Goal: Information Seeking & Learning: Learn about a topic

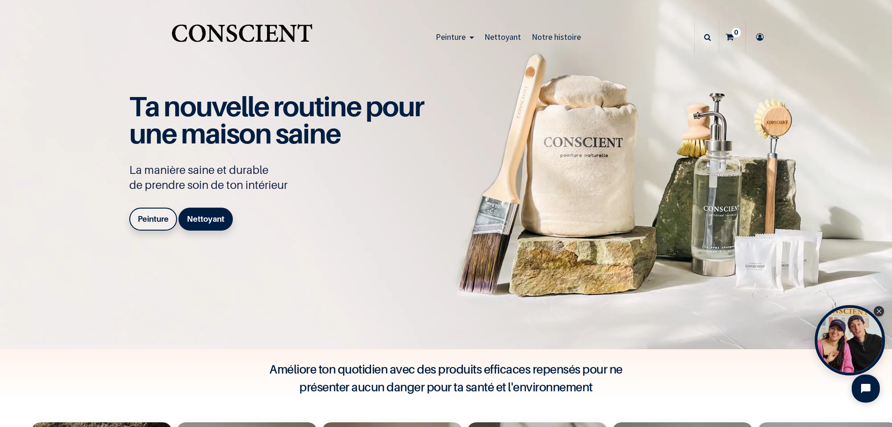
click at [154, 221] on b "Peinture" at bounding box center [153, 218] width 31 height 9
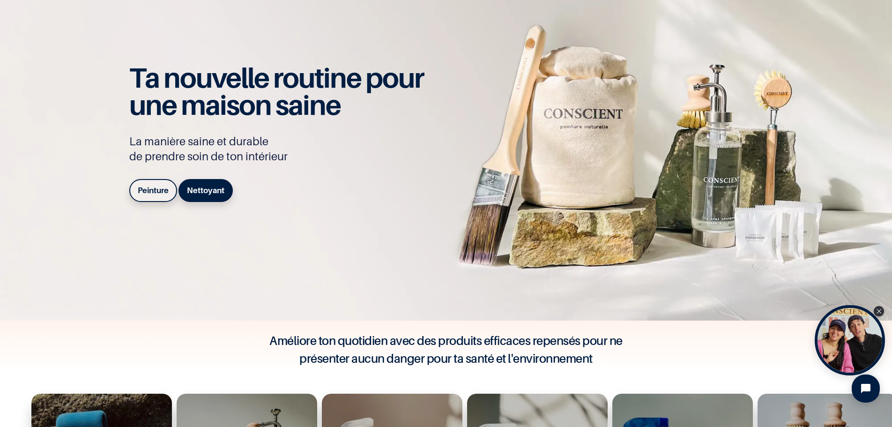
scroll to position [141, 0]
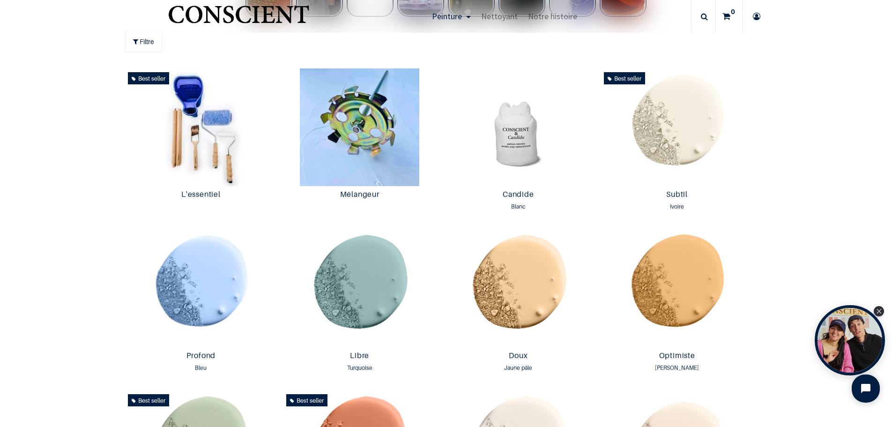
scroll to position [328, 0]
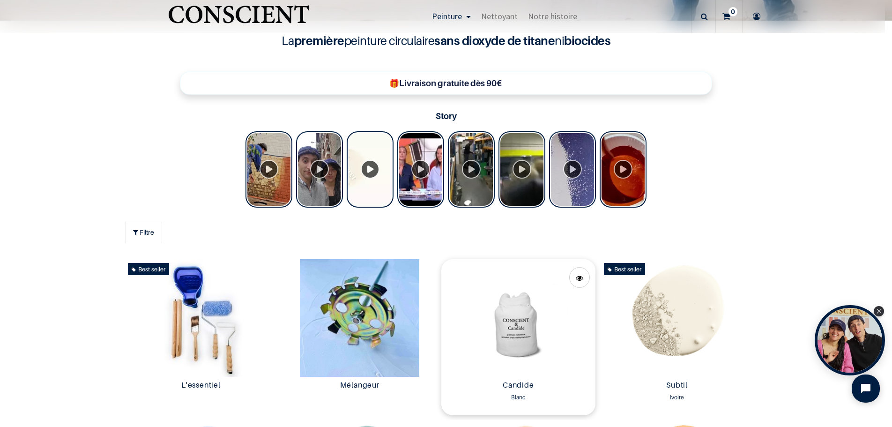
click at [501, 325] on img at bounding box center [518, 318] width 154 height 118
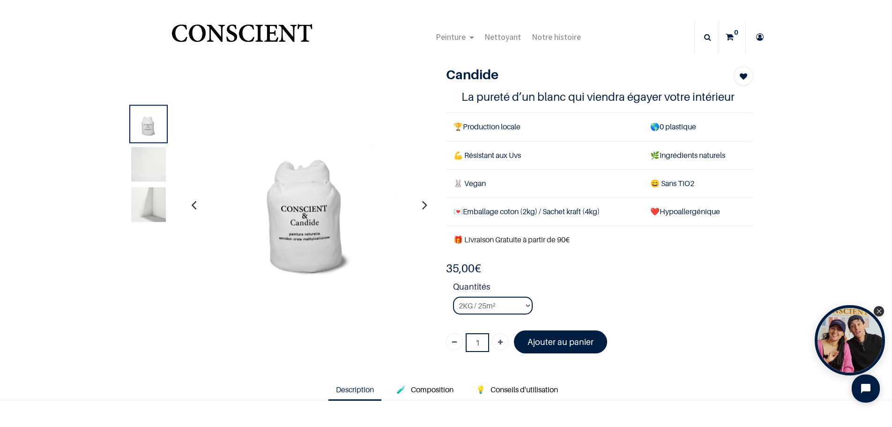
click at [144, 162] on img at bounding box center [148, 164] width 35 height 35
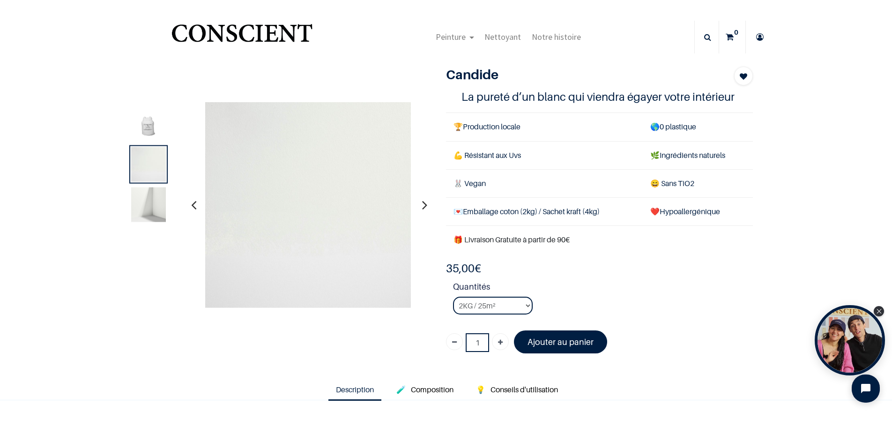
click at [141, 194] on img at bounding box center [148, 204] width 35 height 35
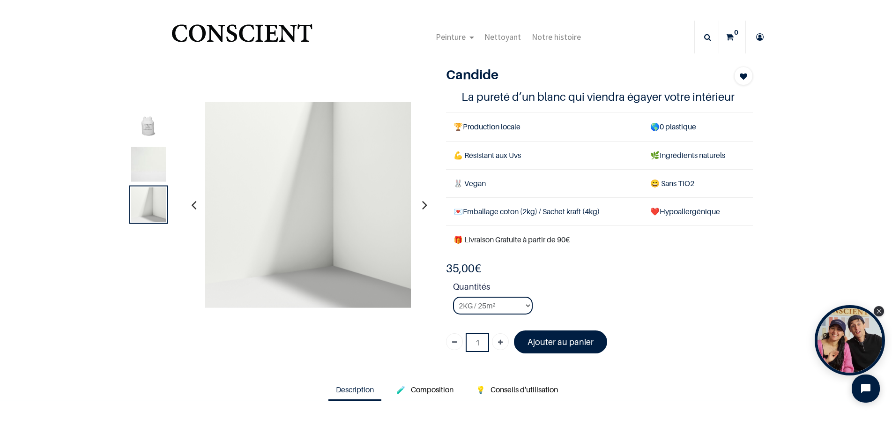
click at [144, 135] on img at bounding box center [148, 123] width 35 height 35
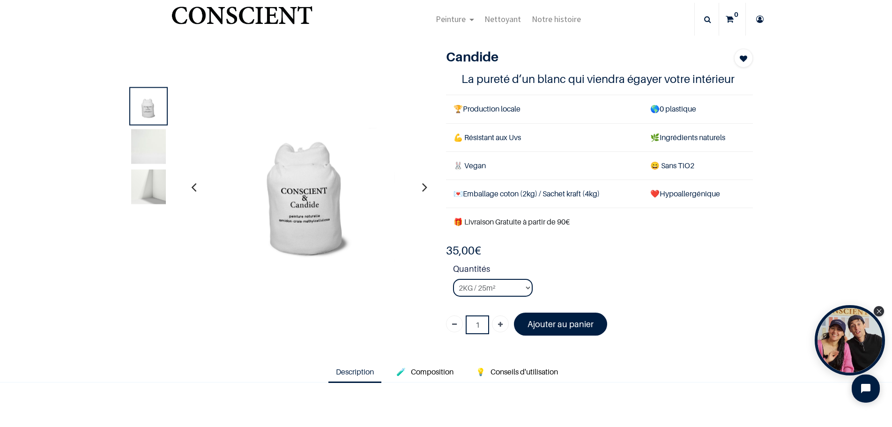
scroll to position [94, 0]
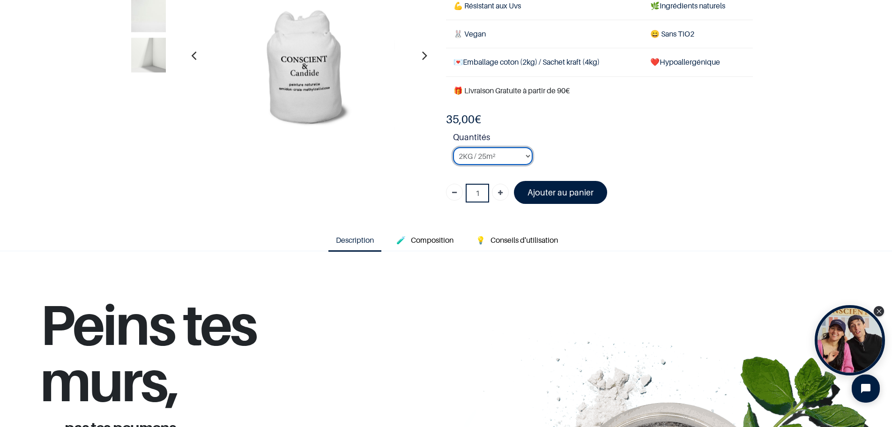
click at [519, 156] on select "2KG / 25m² 4KG / 50m² 8KG / 100m² Testeur" at bounding box center [493, 156] width 80 height 18
click at [453, 147] on select "2KG / 25m² 4KG / 50m² 8KG / 100m² Testeur" at bounding box center [493, 156] width 80 height 18
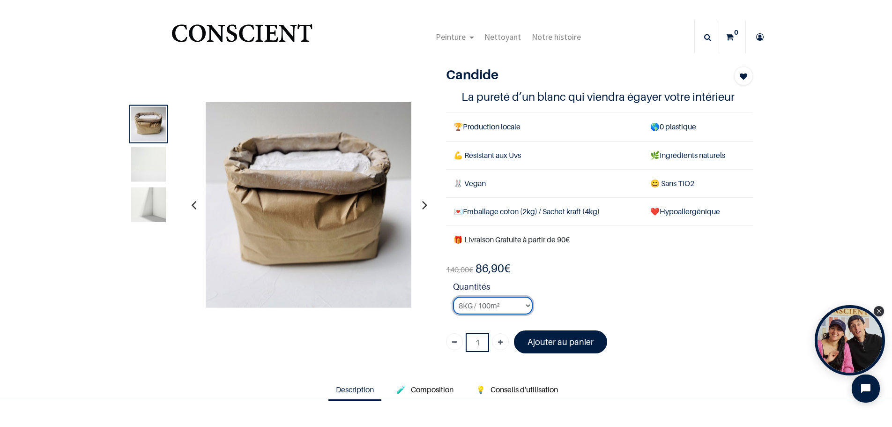
click at [508, 311] on select "2KG / 25m² 4KG / 50m² 8KG / 100m² Testeur" at bounding box center [493, 306] width 80 height 18
click at [453, 297] on select "2KG / 25m² 4KG / 50m² 8KG / 100m² Testeur" at bounding box center [493, 306] width 80 height 18
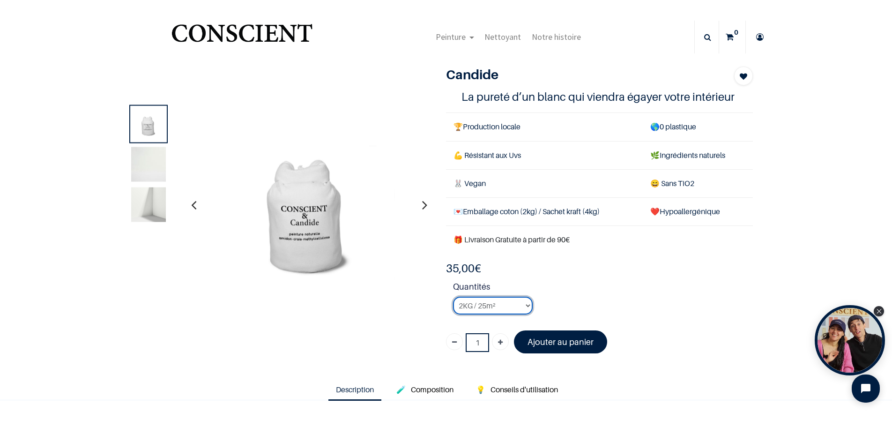
click at [472, 310] on select "2KG / 25m² 4KG / 50m² 8KG / 100m² Testeur" at bounding box center [493, 306] width 80 height 18
select select "3"
click at [453, 297] on select "2KG / 25m² 4KG / 50m² 8KG / 100m² Testeur" at bounding box center [493, 306] width 80 height 18
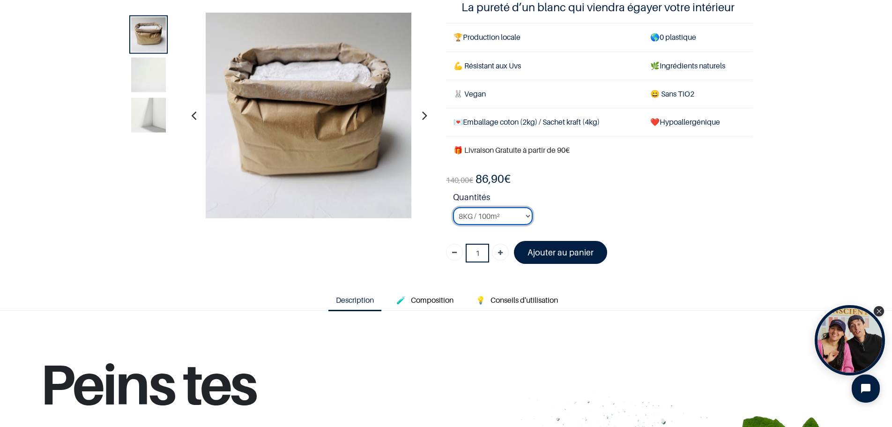
scroll to position [94, 0]
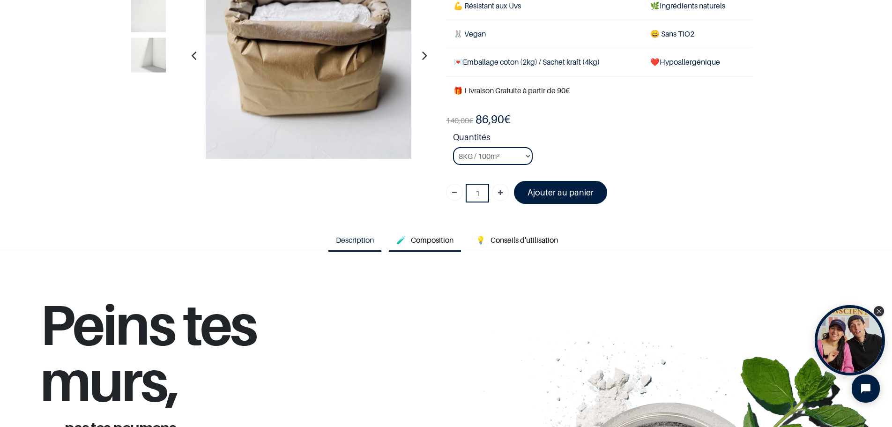
click at [414, 242] on span "Composition" at bounding box center [432, 239] width 43 height 9
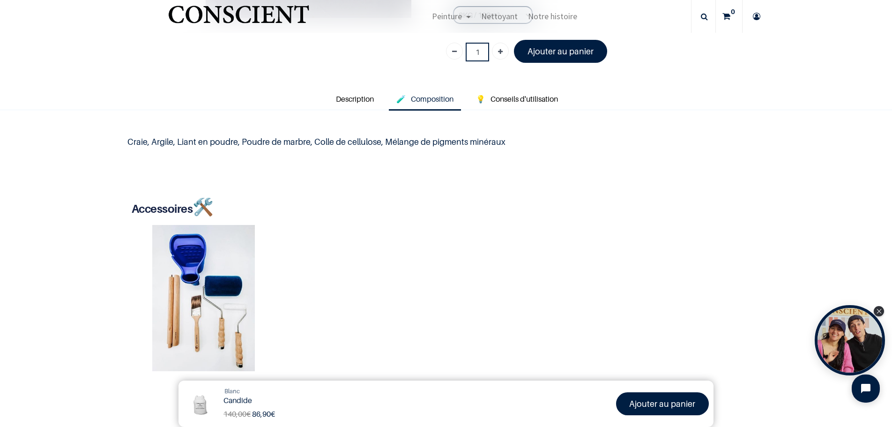
scroll to position [234, 0]
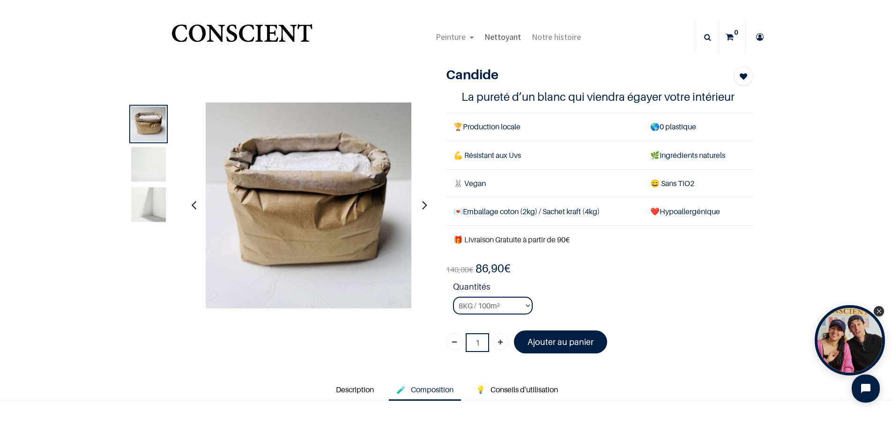
click at [497, 41] on span "Nettoyant" at bounding box center [502, 36] width 37 height 11
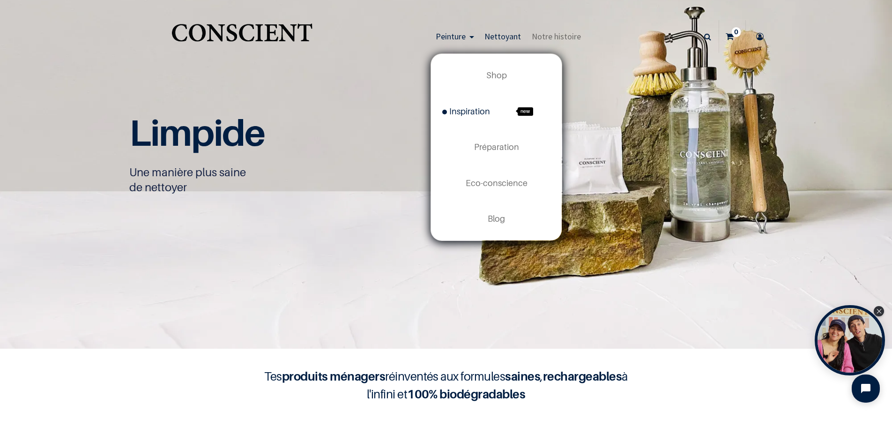
click at [461, 106] on span "Inspiration" at bounding box center [466, 111] width 48 height 10
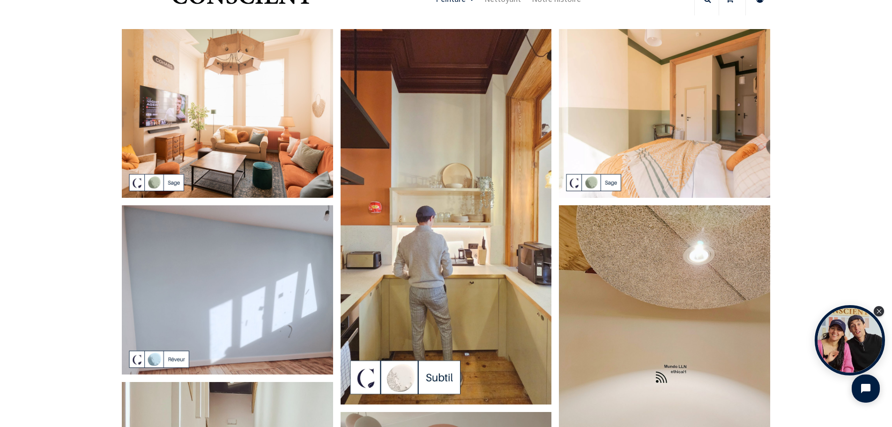
scroll to position [47, 0]
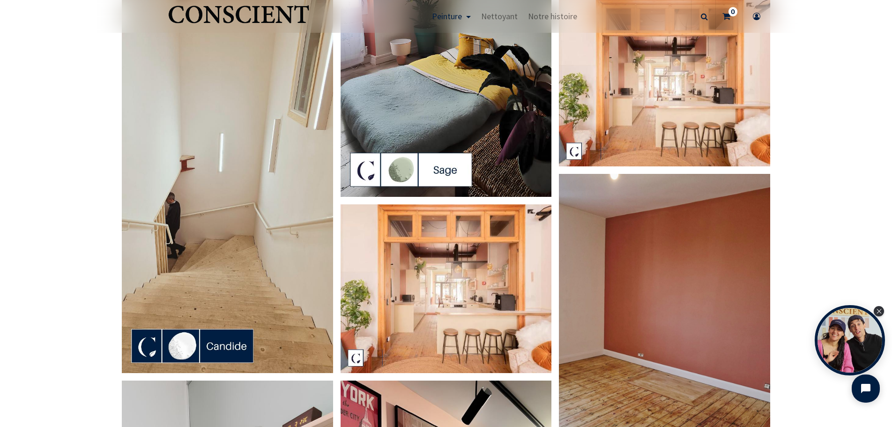
scroll to position [1171, 0]
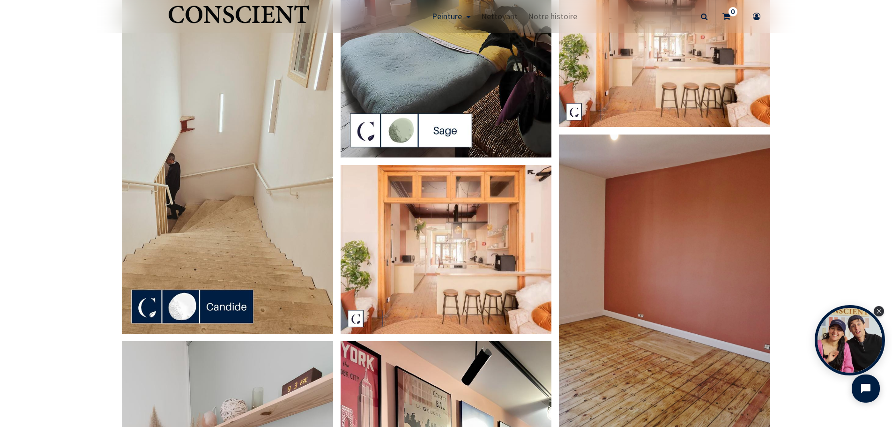
click at [251, 198] on img at bounding box center [227, 145] width 211 height 375
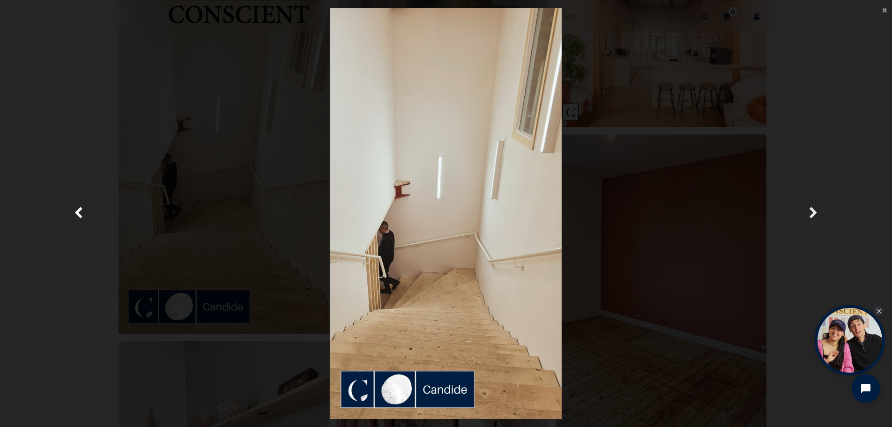
click at [811, 119] on link "Suivante" at bounding box center [814, 213] width 130 height 411
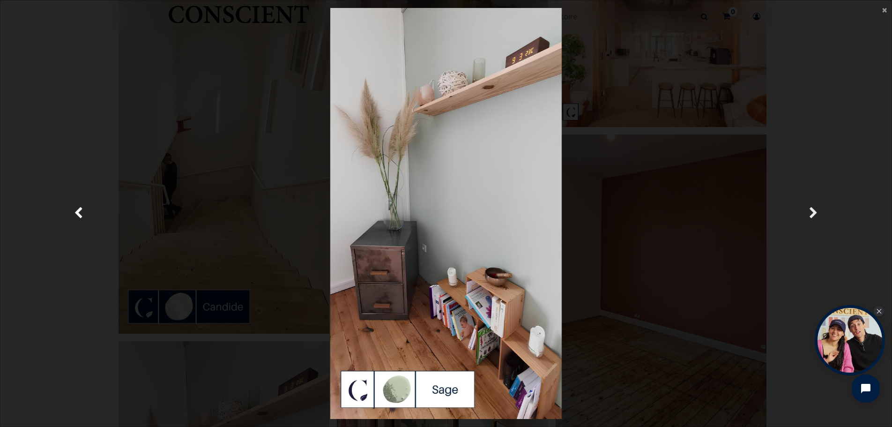
click at [814, 214] on span "Suivante" at bounding box center [813, 213] width 9 height 18
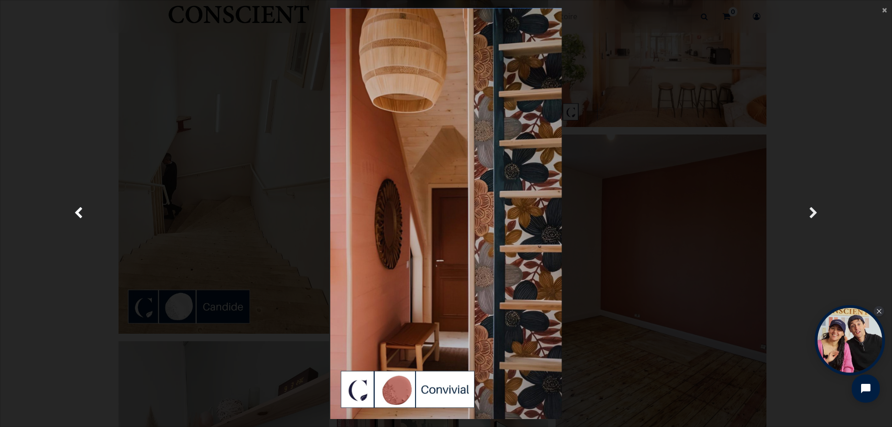
click at [814, 214] on span "Suivante" at bounding box center [813, 213] width 9 height 18
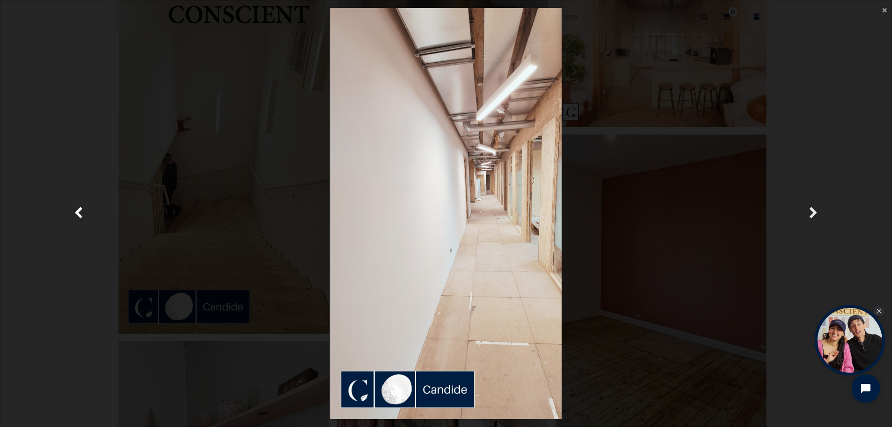
click at [814, 214] on span "Suivante" at bounding box center [813, 213] width 9 height 18
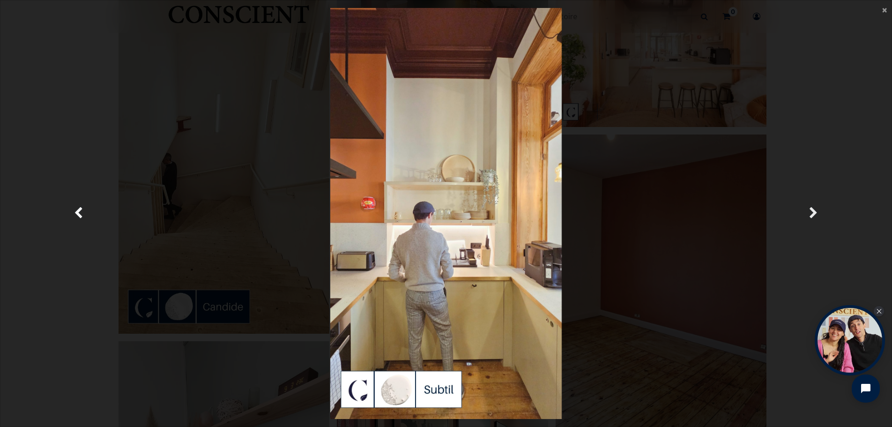
click at [814, 214] on span "Suivante" at bounding box center [813, 213] width 9 height 18
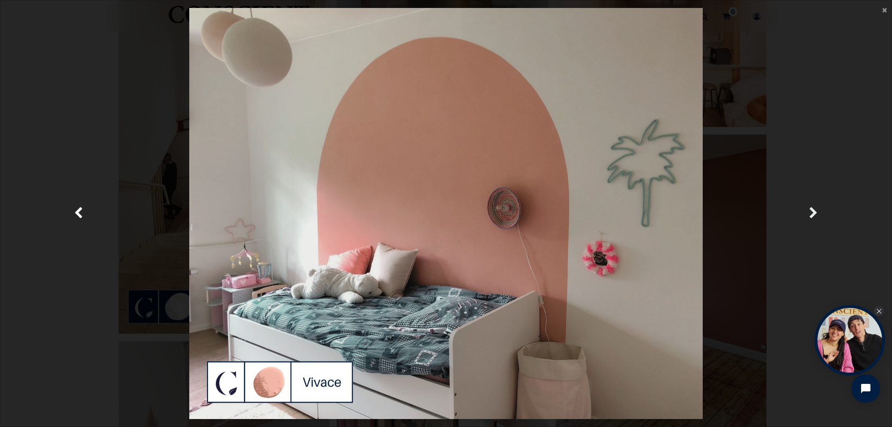
click at [814, 214] on span "Suivante" at bounding box center [813, 213] width 9 height 18
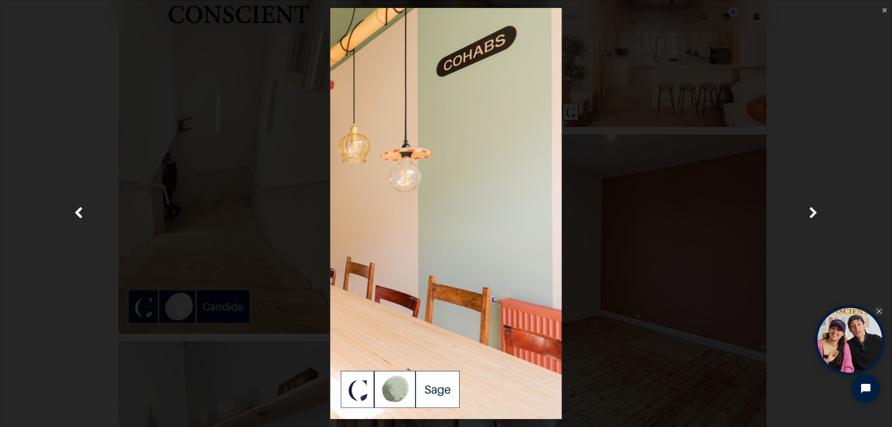
click at [814, 214] on span "Suivante" at bounding box center [813, 213] width 9 height 18
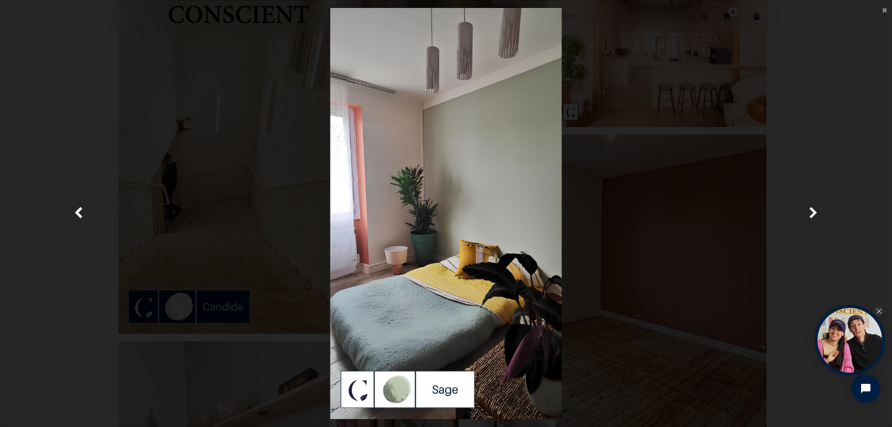
click at [814, 214] on span "Suivante" at bounding box center [813, 213] width 9 height 18
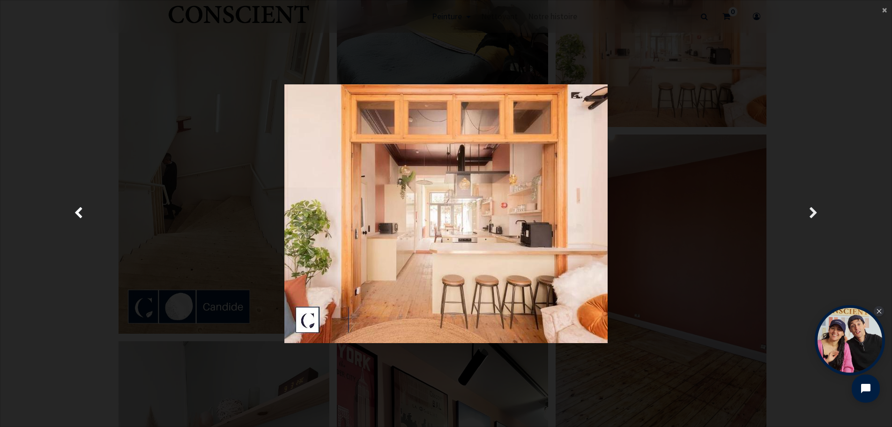
click at [814, 214] on span "Suivante" at bounding box center [813, 213] width 9 height 18
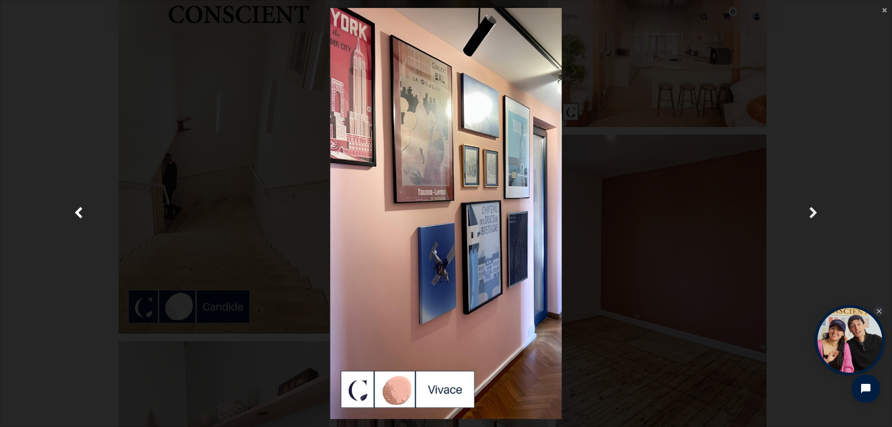
click at [822, 116] on link "Suivante" at bounding box center [814, 213] width 130 height 411
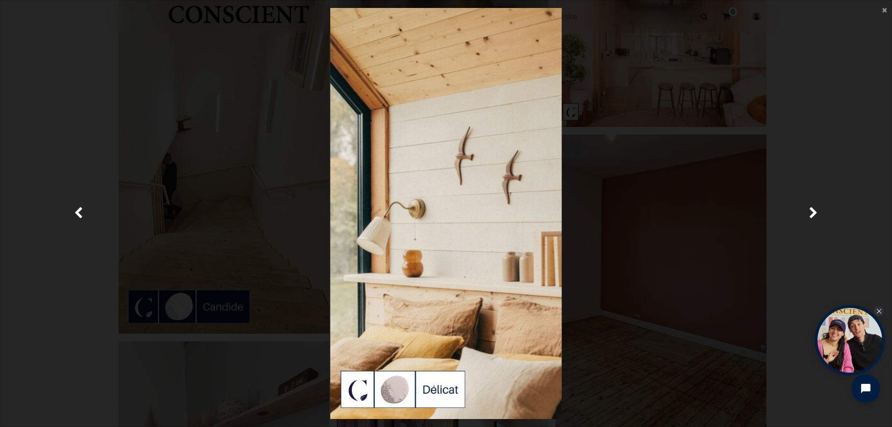
click at [881, 8] on main "× Fermer" at bounding box center [445, 213] width 891 height 426
click at [885, 8] on span "×" at bounding box center [884, 9] width 5 height 13
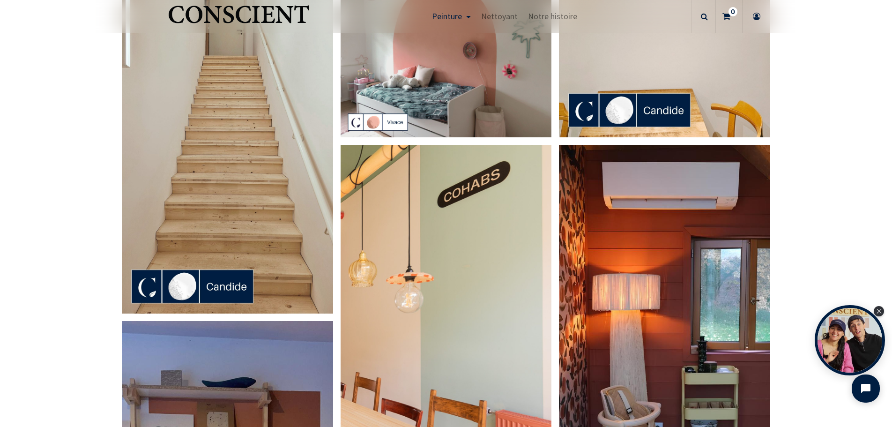
scroll to position [422, 0]
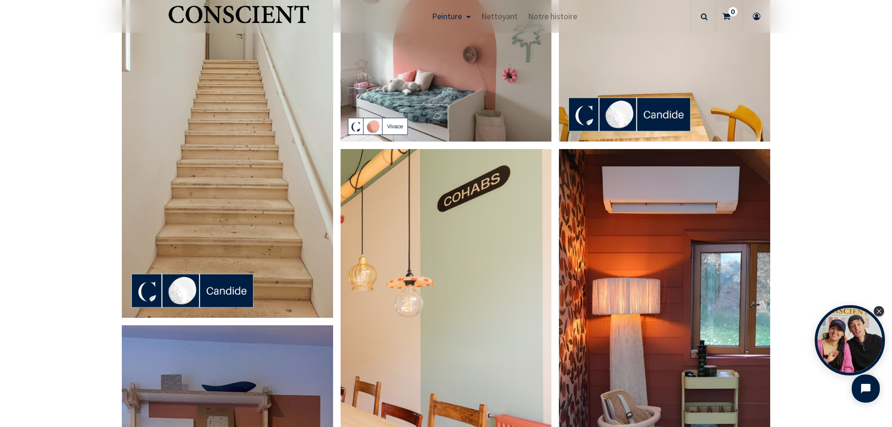
click at [224, 7] on img "Logo of Conscient" at bounding box center [238, 18] width 145 height 37
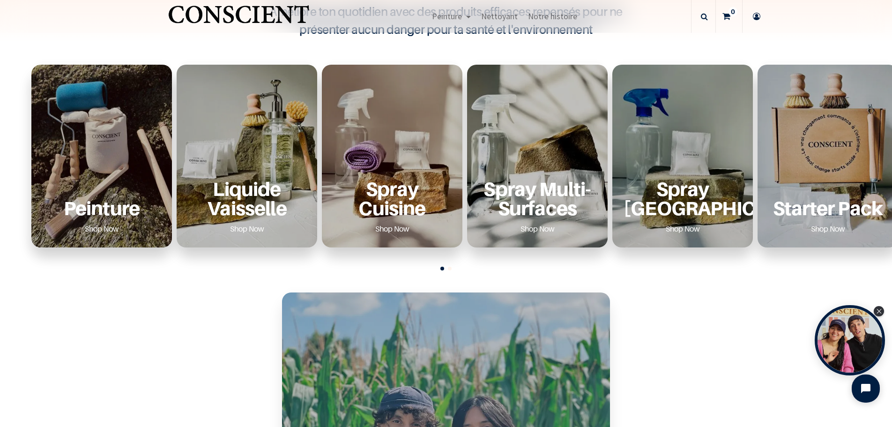
scroll to position [328, 0]
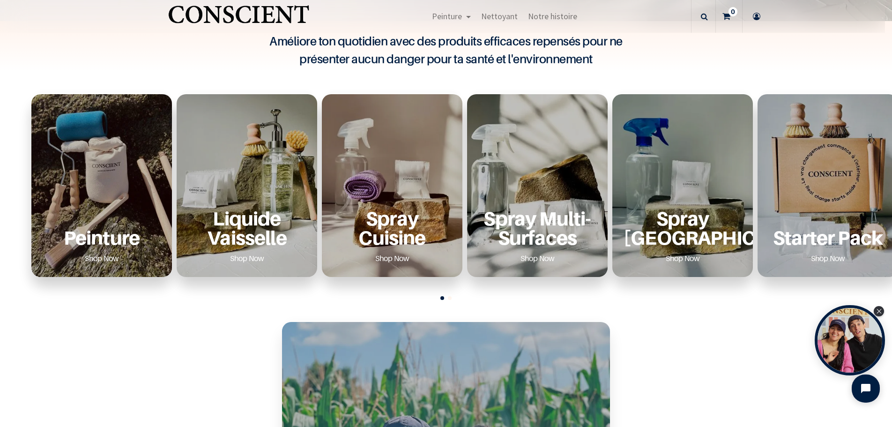
click at [403, 220] on p "Spray Cuisine" at bounding box center [392, 227] width 118 height 39
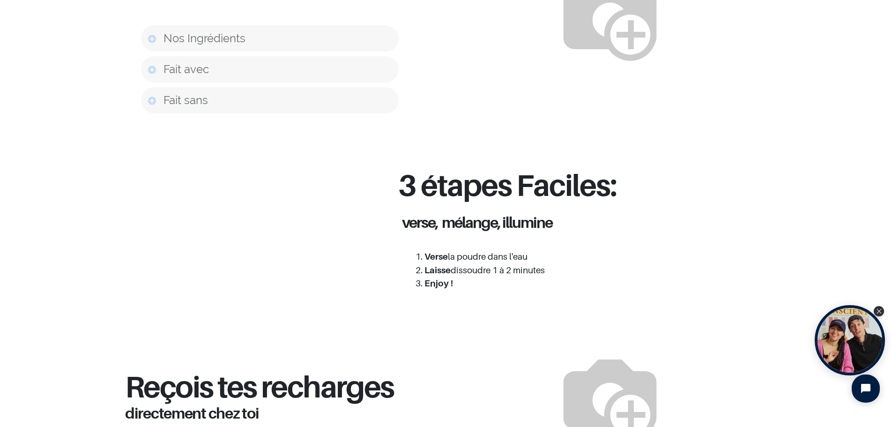
scroll to position [750, 0]
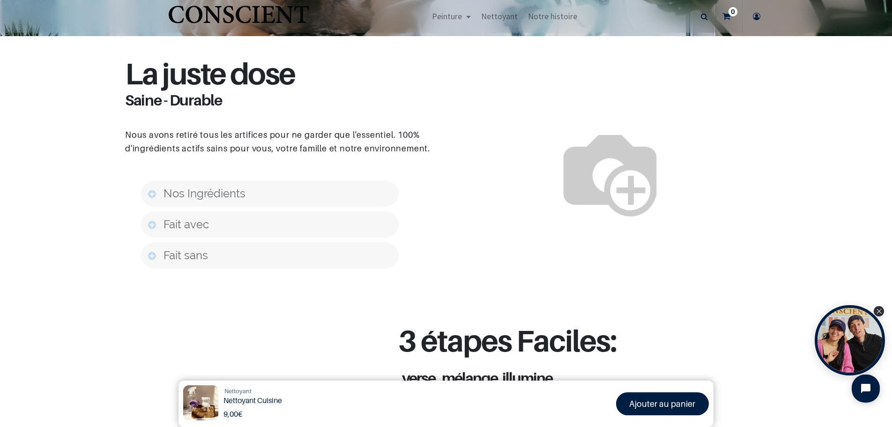
scroll to position [594, 0]
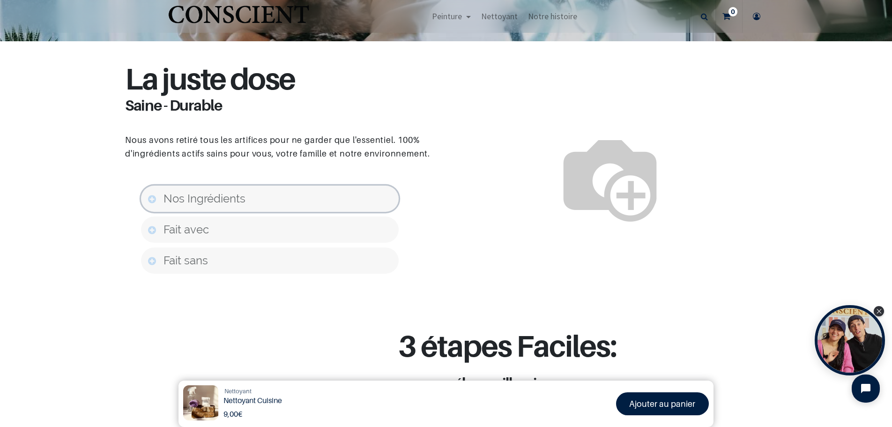
click at [148, 203] on link "Nos Ingrédients" at bounding box center [270, 199] width 258 height 26
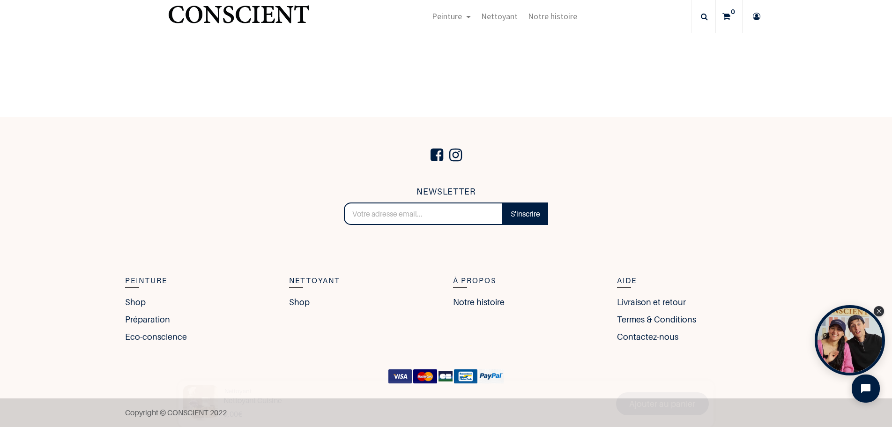
scroll to position [1495, 0]
click at [149, 320] on link "Préparation" at bounding box center [150, 319] width 50 height 13
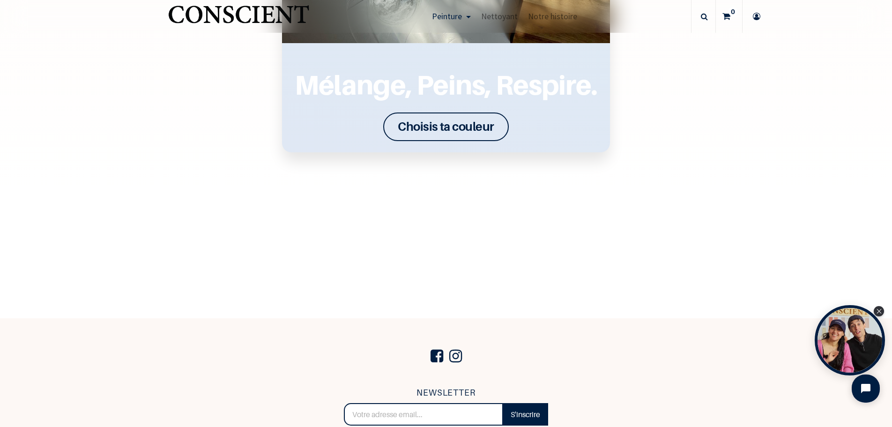
scroll to position [1405, 0]
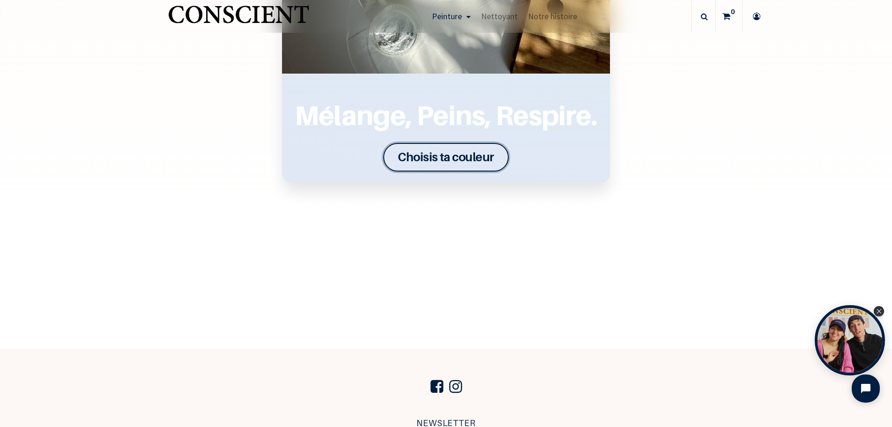
click at [427, 161] on font "Choisis ta couleur" at bounding box center [446, 156] width 97 height 15
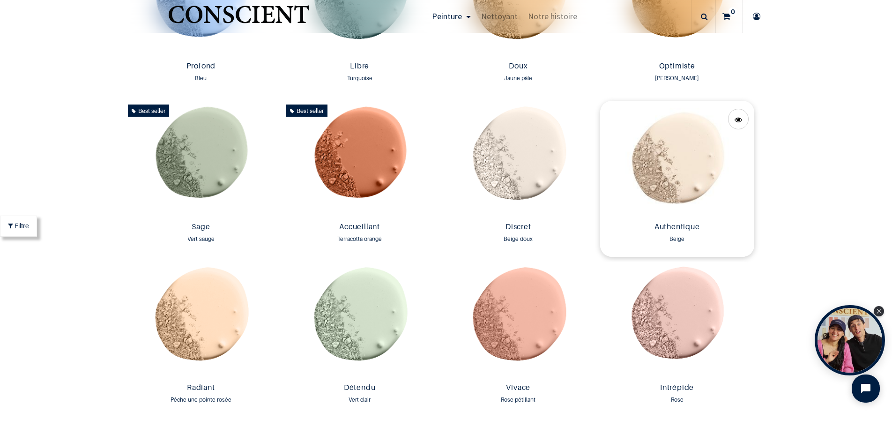
scroll to position [776, 0]
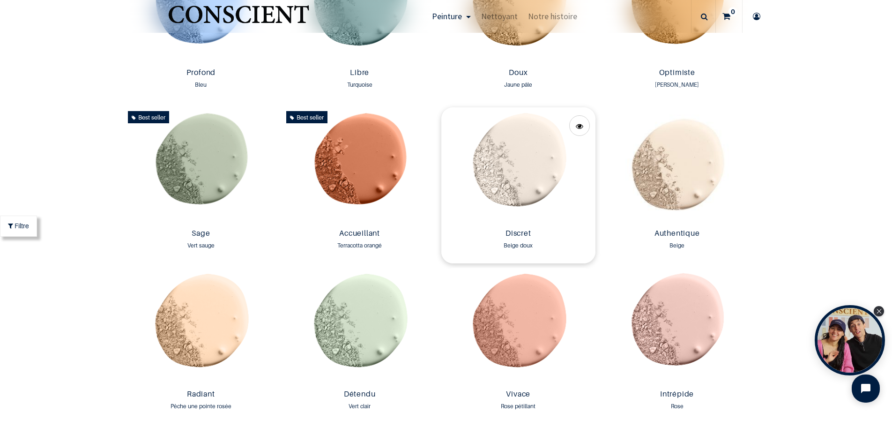
click at [506, 162] on img at bounding box center [518, 166] width 154 height 118
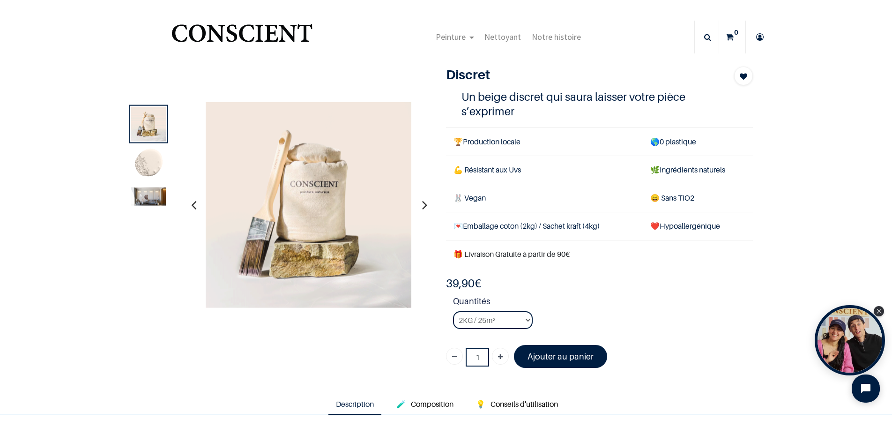
click at [152, 171] on img at bounding box center [148, 164] width 35 height 35
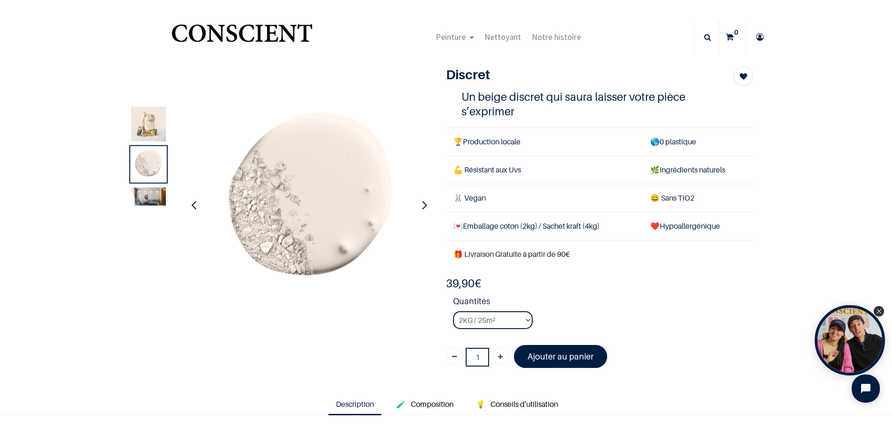
click at [155, 197] on img at bounding box center [148, 196] width 35 height 18
